Goal: Navigation & Orientation: Understand site structure

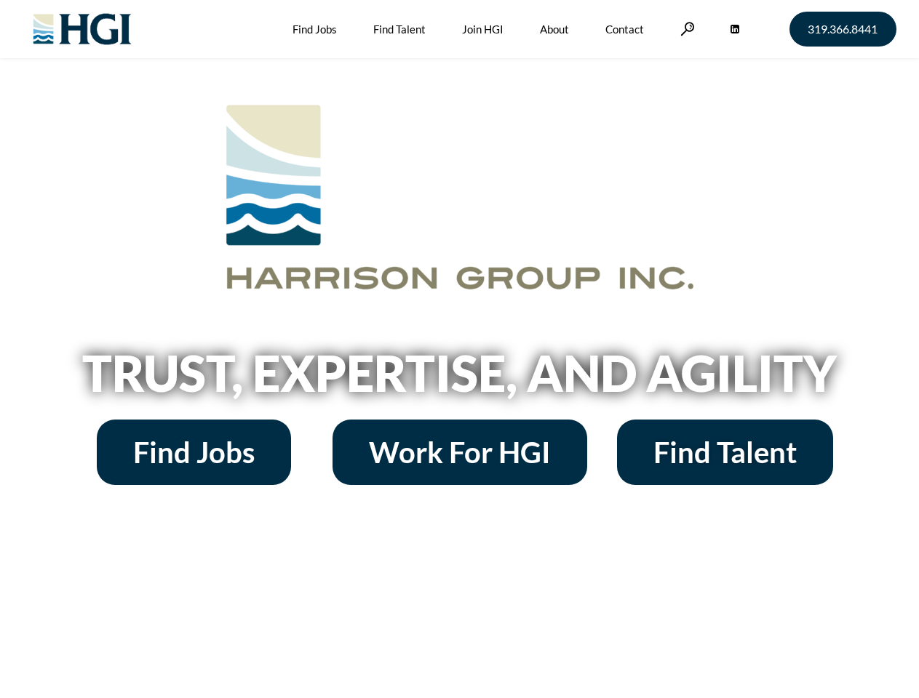
click at [459, 349] on h2 "Trust, Expertise, and Agility" at bounding box center [459, 372] width 829 height 49
click at [685, 28] on link at bounding box center [687, 29] width 15 height 14
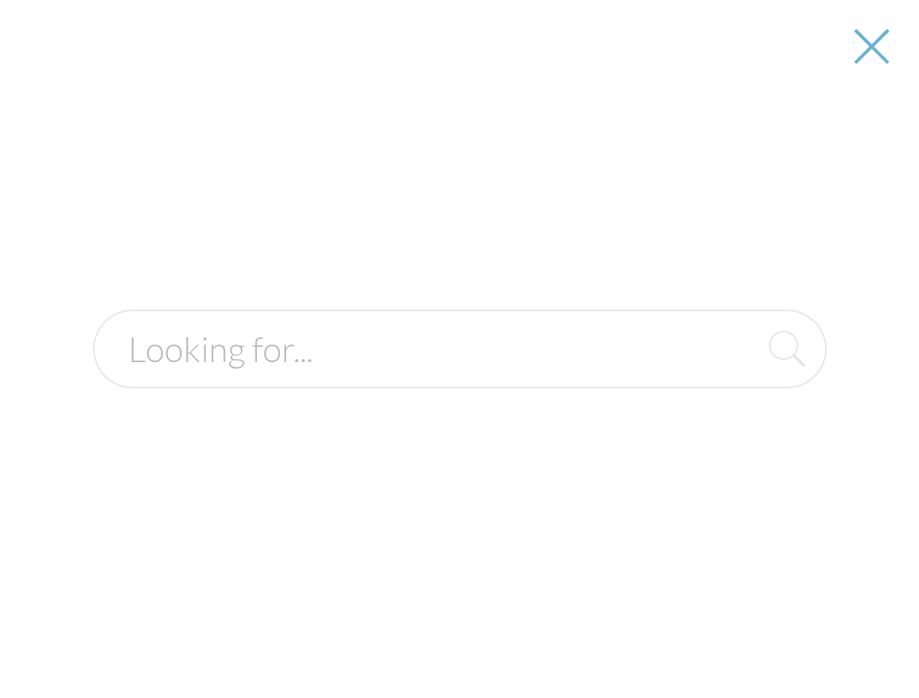
click at [459, 378] on h2 "Trust, Expertise, and Agility" at bounding box center [459, 372] width 829 height 49
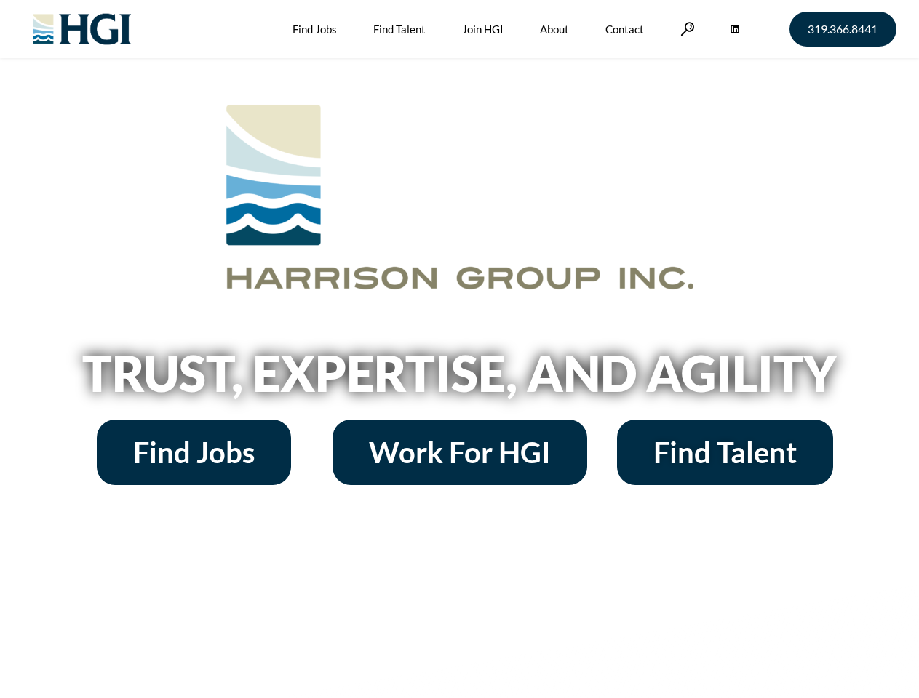
click at [459, 349] on h2 "Trust, Expertise, and Agility" at bounding box center [459, 372] width 829 height 49
click at [685, 28] on link at bounding box center [687, 29] width 15 height 14
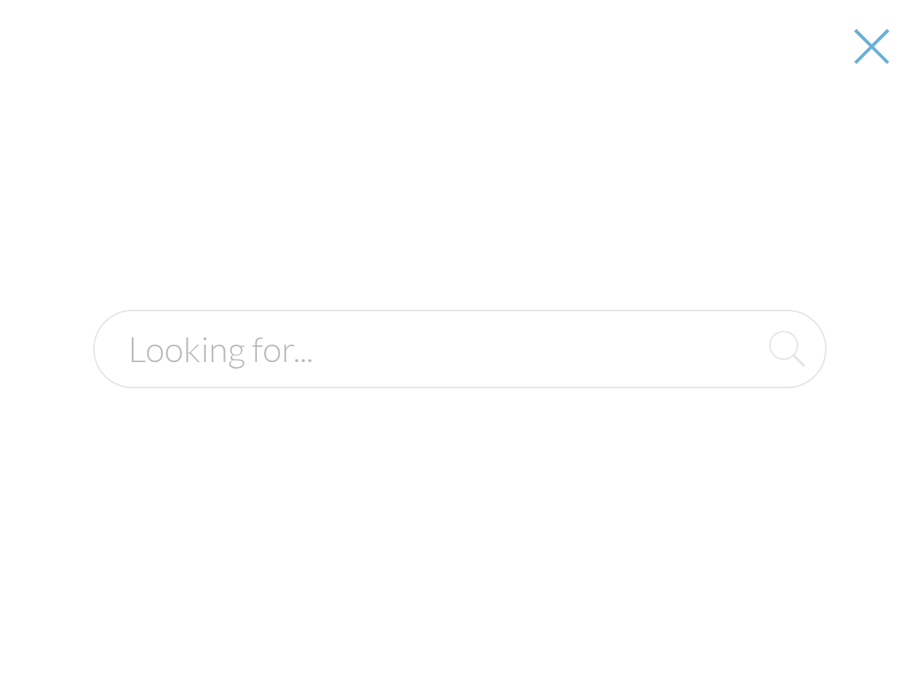
click at [459, 378] on h2 "Trust, Expertise, and Agility" at bounding box center [459, 372] width 829 height 49
